Goal: Find contact information: Find contact information

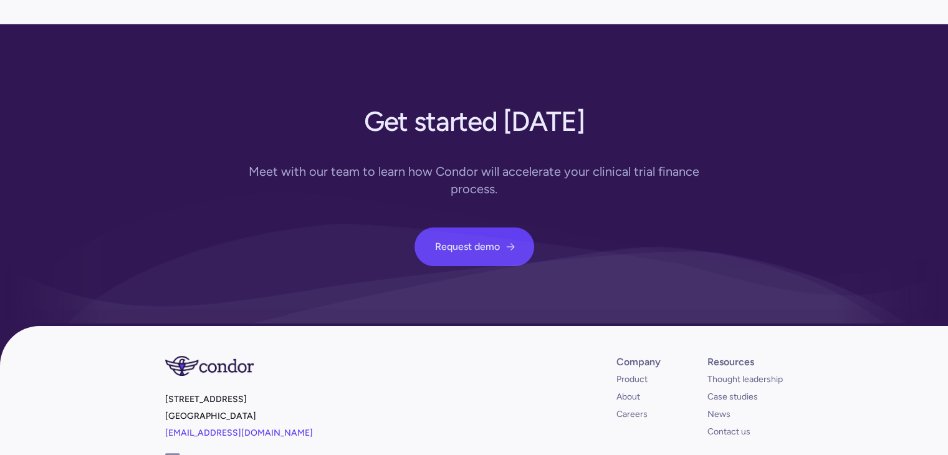
scroll to position [4591, 0]
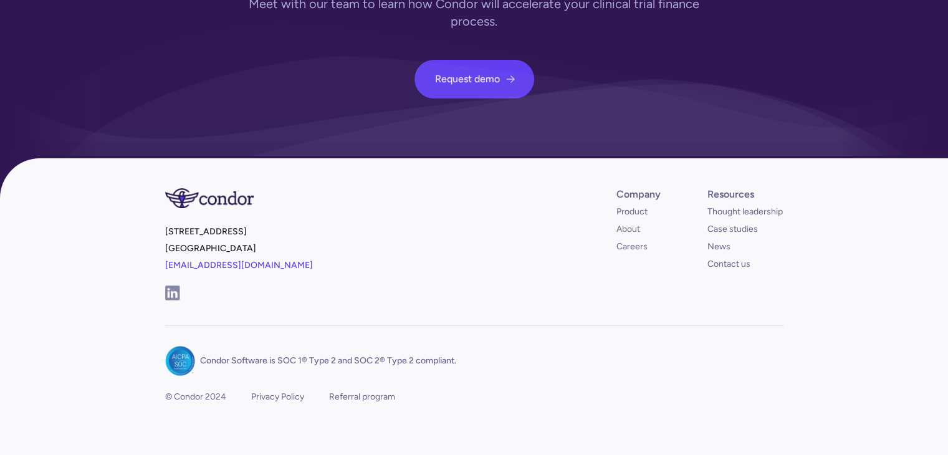
click at [627, 223] on link "About" at bounding box center [628, 229] width 24 height 12
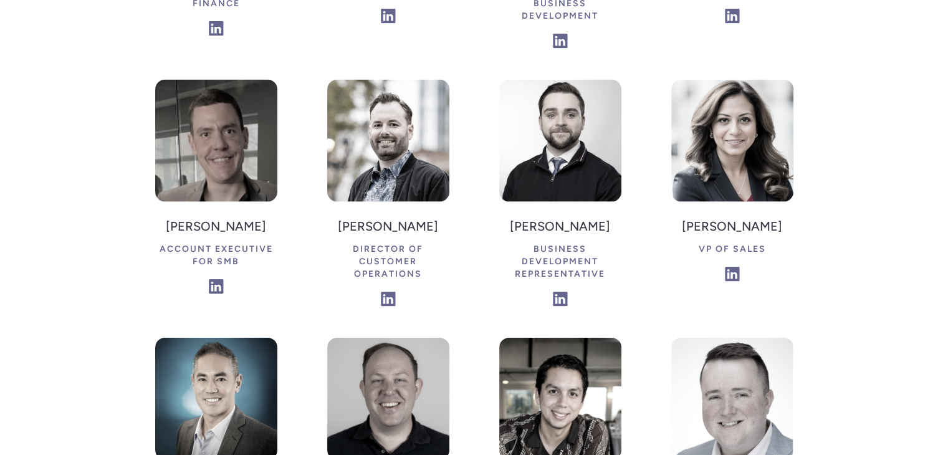
scroll to position [2555, 0]
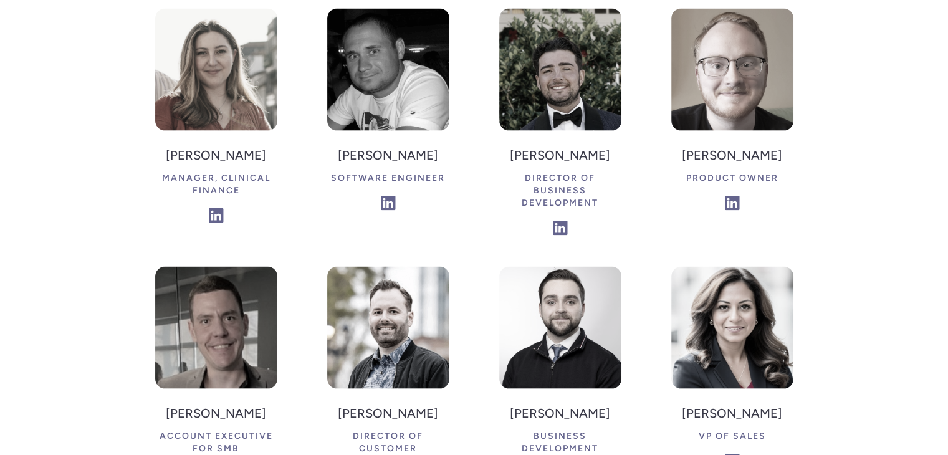
click at [720, 401] on h4 "Maria Abouseif" at bounding box center [732, 413] width 100 height 24
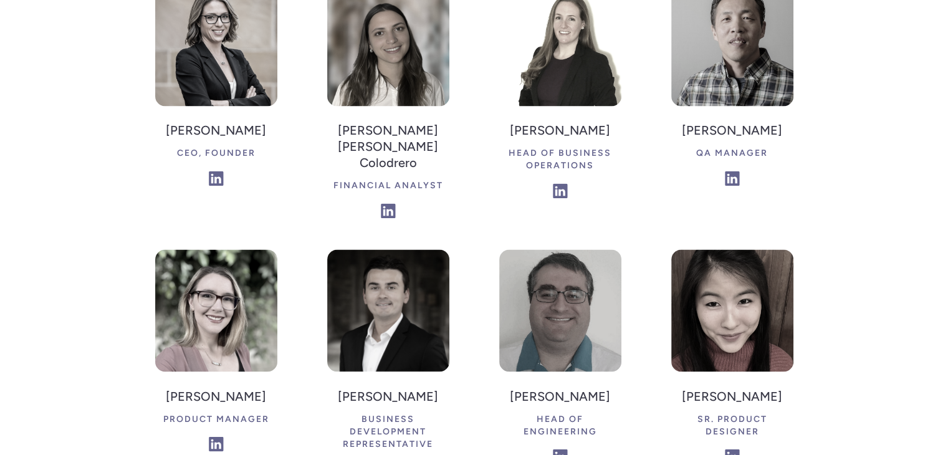
scroll to position [1869, 0]
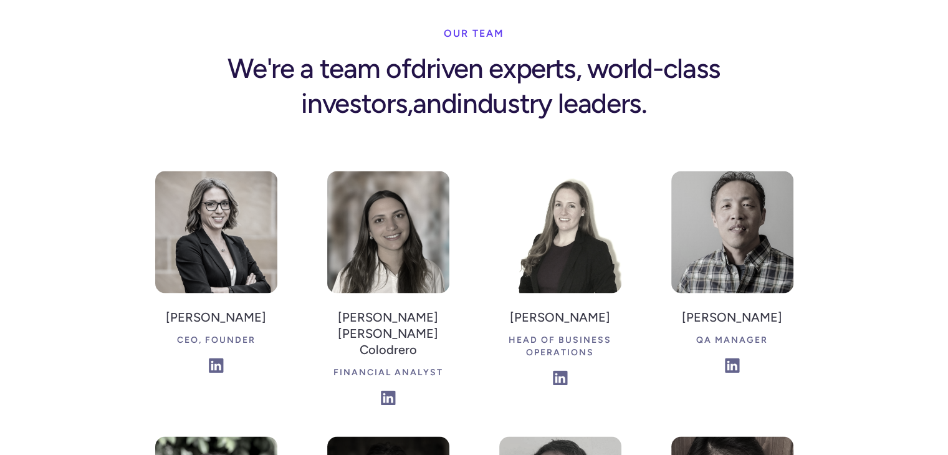
click at [232, 305] on h4 "Jennifer Kyle" at bounding box center [216, 317] width 100 height 24
click at [531, 305] on h4 "Audrey McNicholas" at bounding box center [560, 317] width 122 height 24
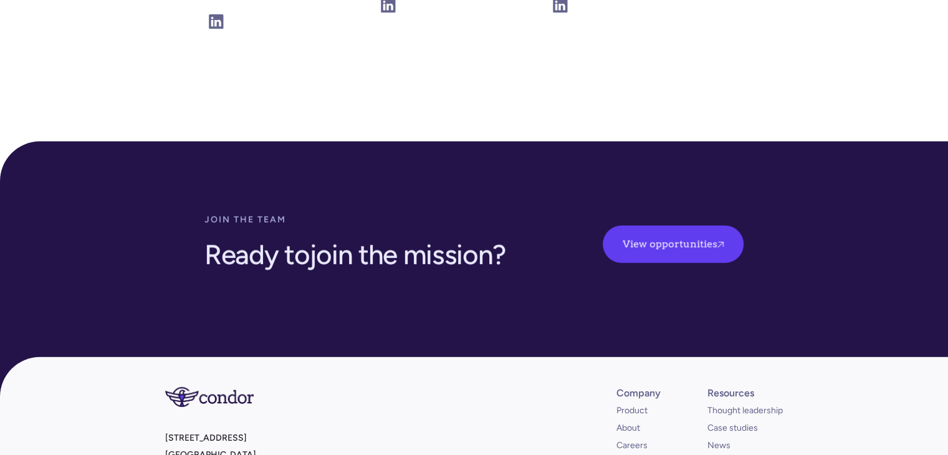
scroll to position [3651, 0]
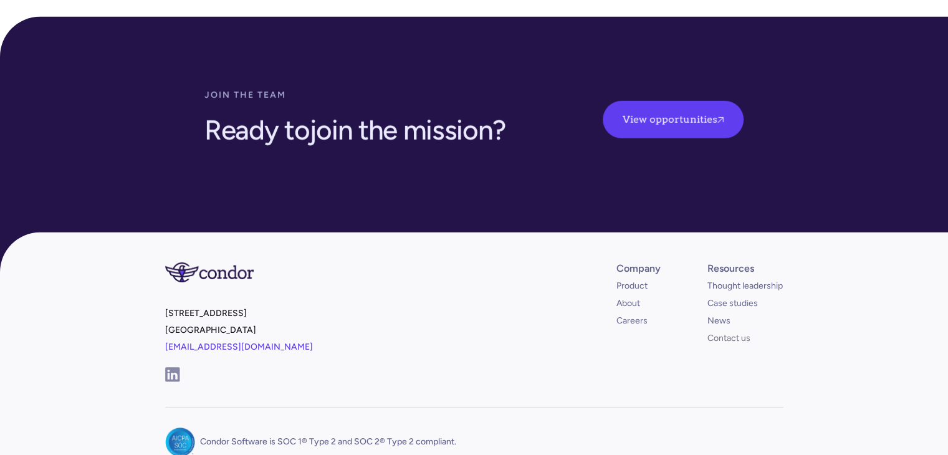
click at [730, 332] on link "Contact us" at bounding box center [728, 338] width 43 height 12
